Goal: Task Accomplishment & Management: Use online tool/utility

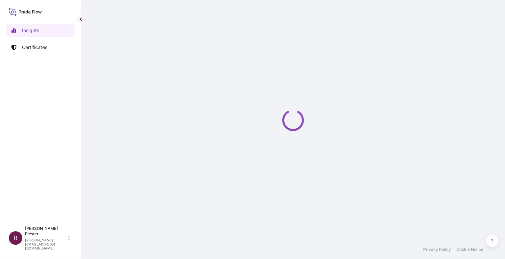
select select "2025"
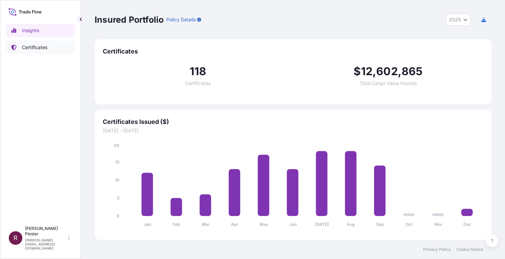
click at [30, 44] on p "Certificates" at bounding box center [34, 47] width 25 height 7
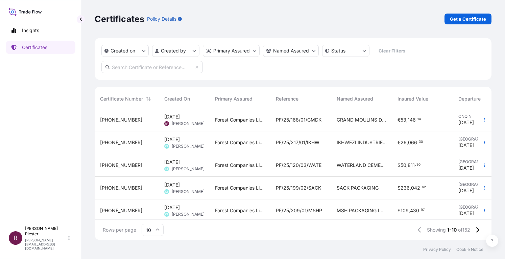
scroll to position [123, 0]
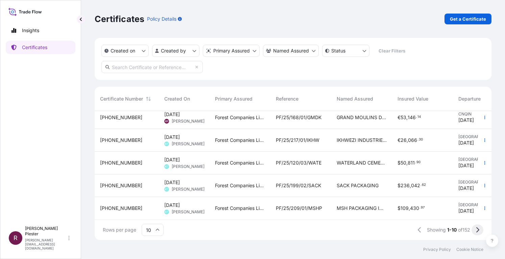
click at [480, 230] on button at bounding box center [478, 229] width 12 height 11
click at [477, 228] on icon at bounding box center [478, 230] width 4 height 6
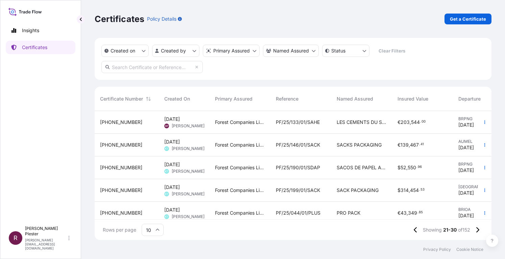
click at [306, 120] on span "PF/25/133/01/SAHE" at bounding box center [298, 122] width 44 height 7
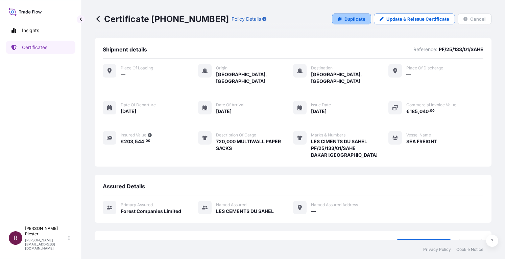
click at [349, 17] on p "Duplicate" at bounding box center [355, 19] width 21 height 7
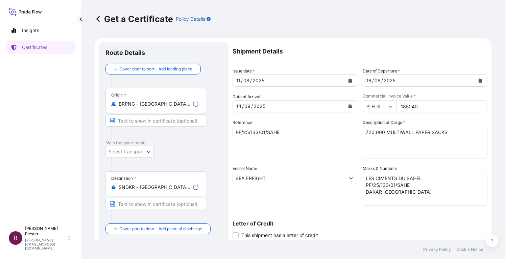
select select "31422"
click at [345, 79] on button "Calendar" at bounding box center [350, 80] width 11 height 11
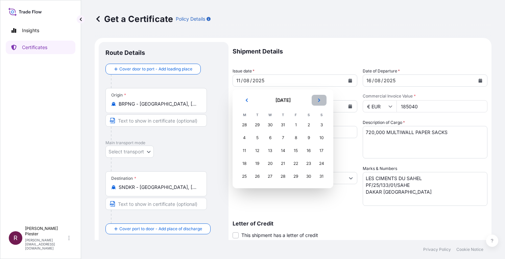
click at [323, 100] on button "Next" at bounding box center [319, 100] width 15 height 11
click at [243, 163] on div "22" at bounding box center [244, 163] width 12 height 12
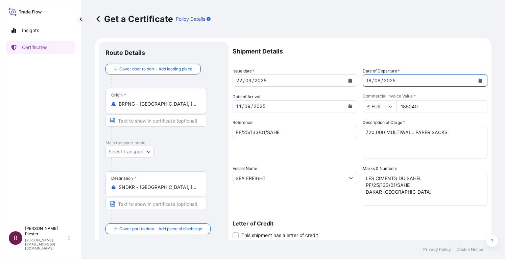
click at [479, 79] on icon "Calendar" at bounding box center [481, 80] width 4 height 4
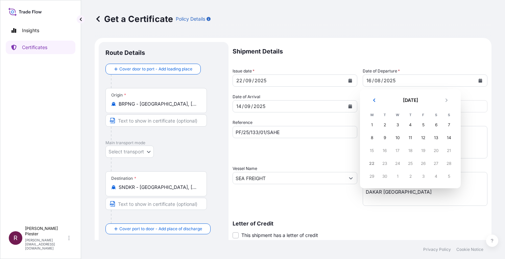
click at [410, 159] on div "25" at bounding box center [411, 163] width 12 height 12
click at [409, 165] on div "25" at bounding box center [411, 163] width 12 height 12
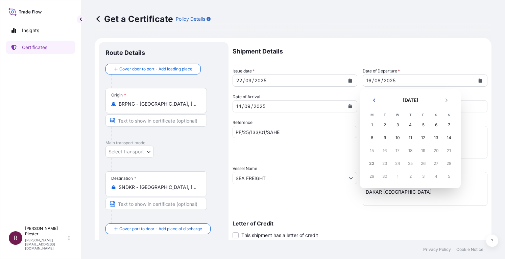
click at [409, 165] on div "25" at bounding box center [411, 163] width 12 height 12
click at [411, 163] on div "25" at bounding box center [411, 163] width 12 height 12
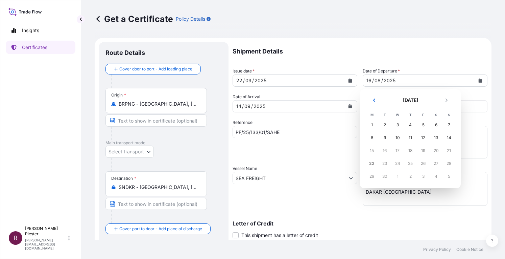
click at [411, 163] on div "25" at bounding box center [411, 163] width 12 height 12
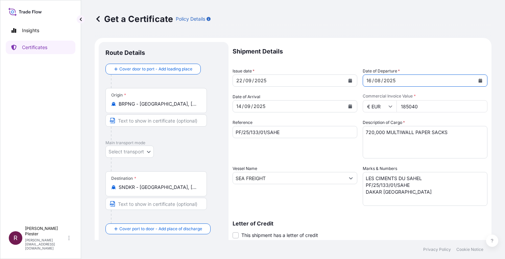
click at [372, 79] on div "/" at bounding box center [373, 80] width 2 height 8
click at [374, 83] on div "08" at bounding box center [377, 80] width 7 height 8
click at [375, 81] on div "08" at bounding box center [377, 80] width 7 height 8
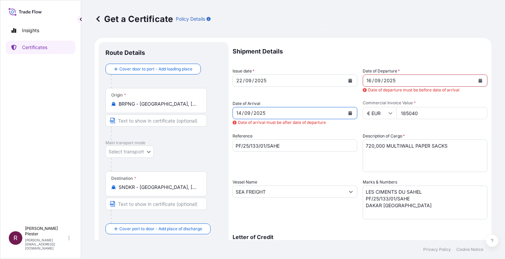
click at [353, 110] on div "[DATE]" at bounding box center [295, 113] width 125 height 12
click at [349, 112] on icon "Calendar" at bounding box center [351, 113] width 4 height 4
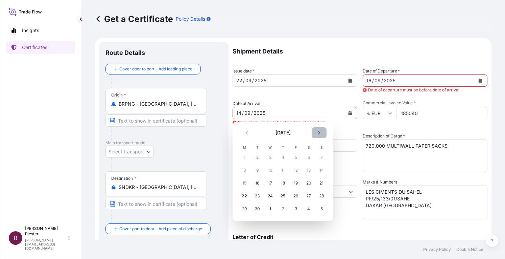
click at [318, 133] on icon "Next" at bounding box center [319, 133] width 4 height 4
click at [319, 195] on div "26" at bounding box center [322, 196] width 12 height 12
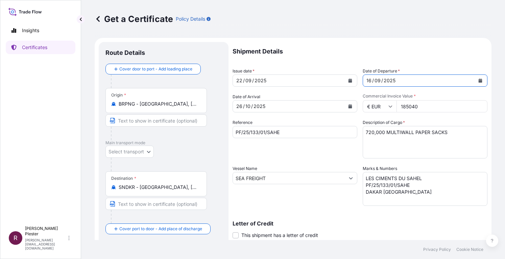
click at [479, 80] on icon "Calendar" at bounding box center [481, 80] width 4 height 4
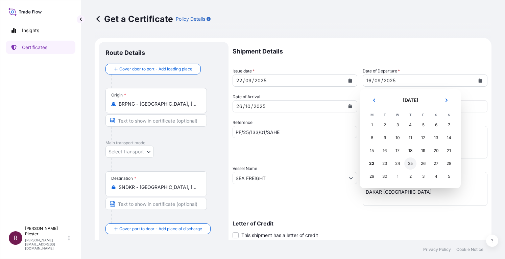
click at [409, 162] on div "25" at bounding box center [411, 163] width 12 height 12
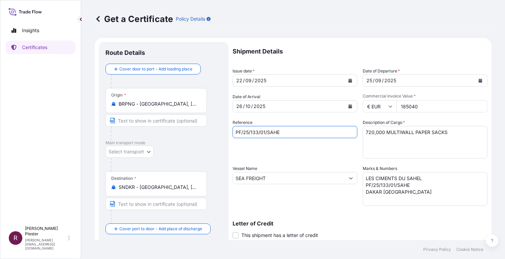
click at [255, 133] on input "PF/25/133/01/SAHE" at bounding box center [295, 132] width 125 height 12
type input "PF/25/191/01/SAHE"
click at [384, 183] on textarea "LES CIMENTS DU SAHEL PF/25/133/01/SAHE DAKAR [GEOGRAPHIC_DATA]" at bounding box center [425, 189] width 125 height 34
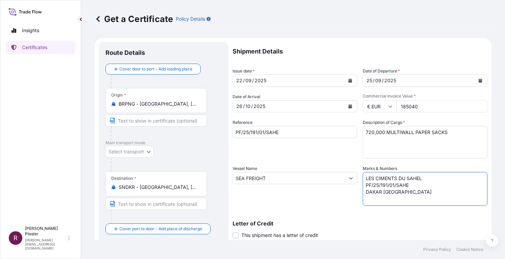
type textarea "LES CIMENTS DU SAHEL PF/25/191/01/SAHE DAKAR [GEOGRAPHIC_DATA]"
click at [421, 107] on input "185040" at bounding box center [442, 106] width 91 height 12
type input "185040.00"
click at [444, 124] on div "Description of Cargo * 720,000 MULTIWALL PAPER SACKS" at bounding box center [425, 138] width 125 height 39
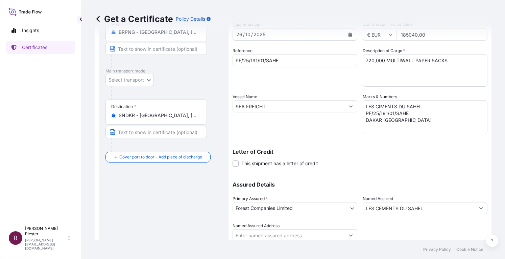
scroll to position [96, 0]
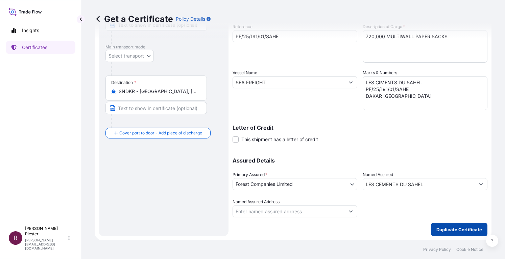
click at [446, 231] on p "Duplicate Certificate" at bounding box center [460, 229] width 46 height 7
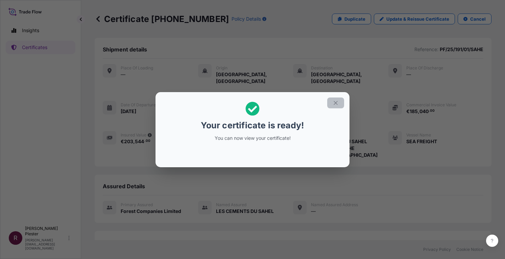
click at [333, 101] on icon "button" at bounding box center [336, 103] width 6 height 6
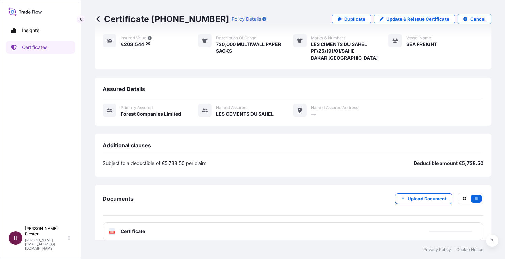
scroll to position [104, 0]
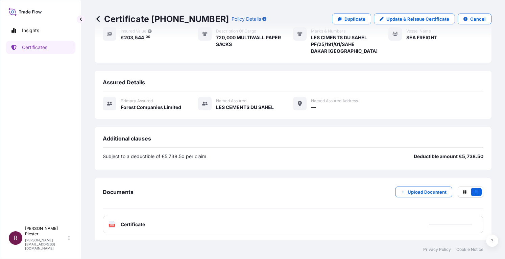
click at [133, 224] on span "Certificate" at bounding box center [133, 224] width 24 height 7
click at [109, 224] on icon "PDF" at bounding box center [112, 224] width 7 height 7
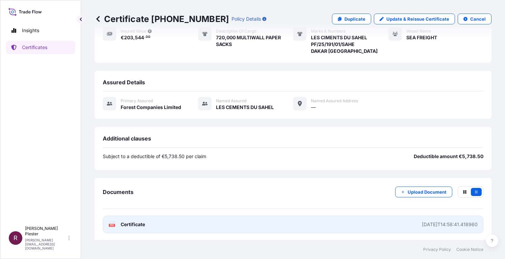
click at [110, 224] on rect at bounding box center [112, 225] width 6 height 3
